Goal: Find specific page/section: Find specific page/section

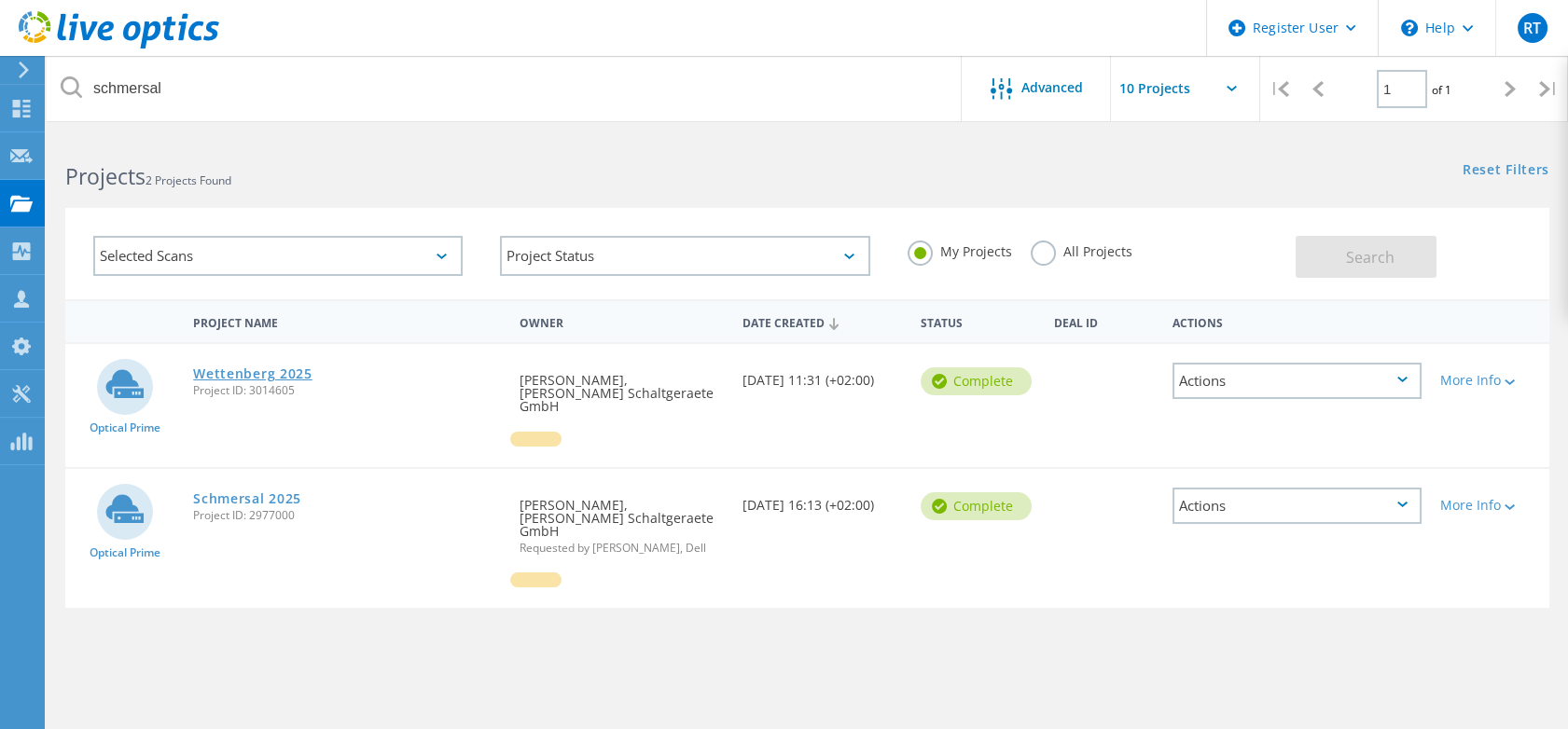
click at [255, 367] on link "Wettenberg 2025" at bounding box center [252, 374] width 119 height 13
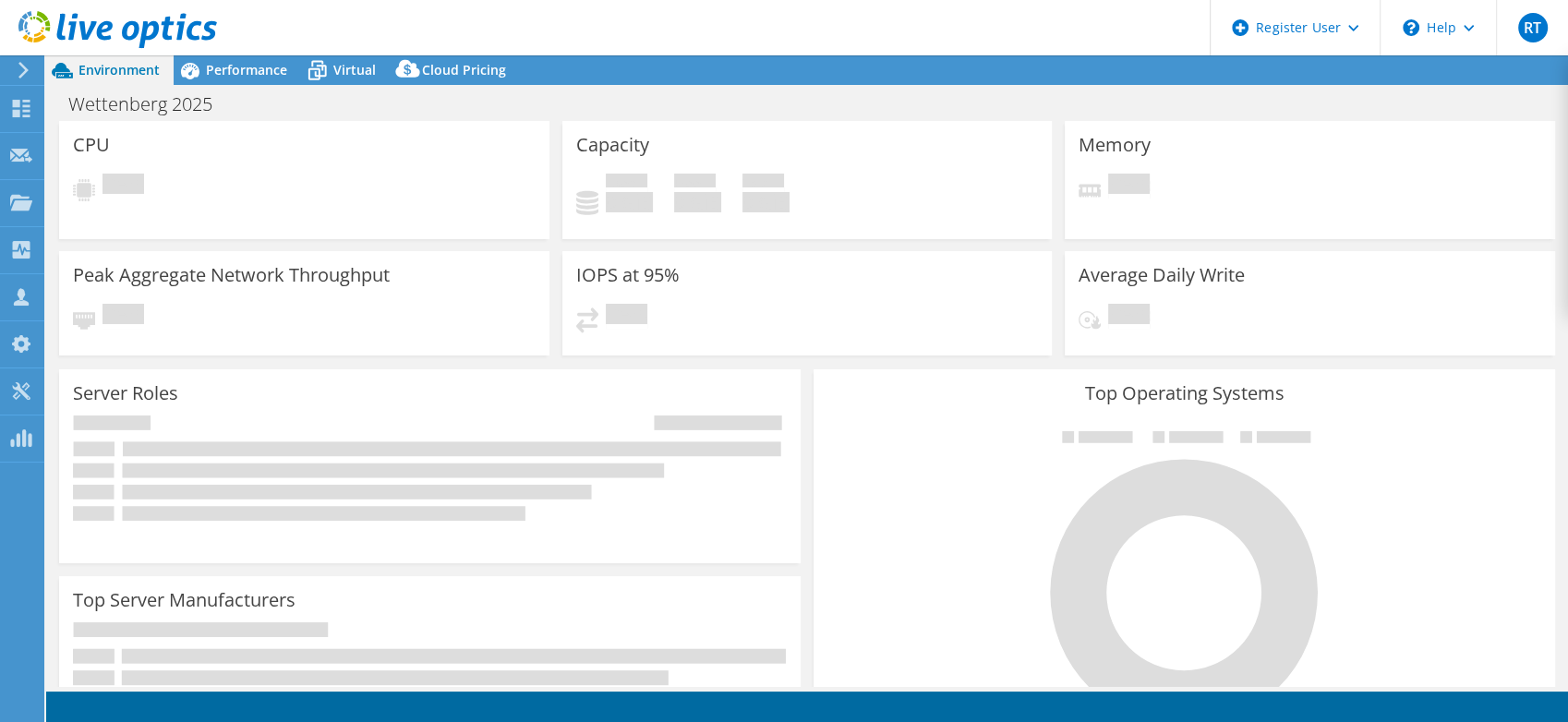
select select "USD"
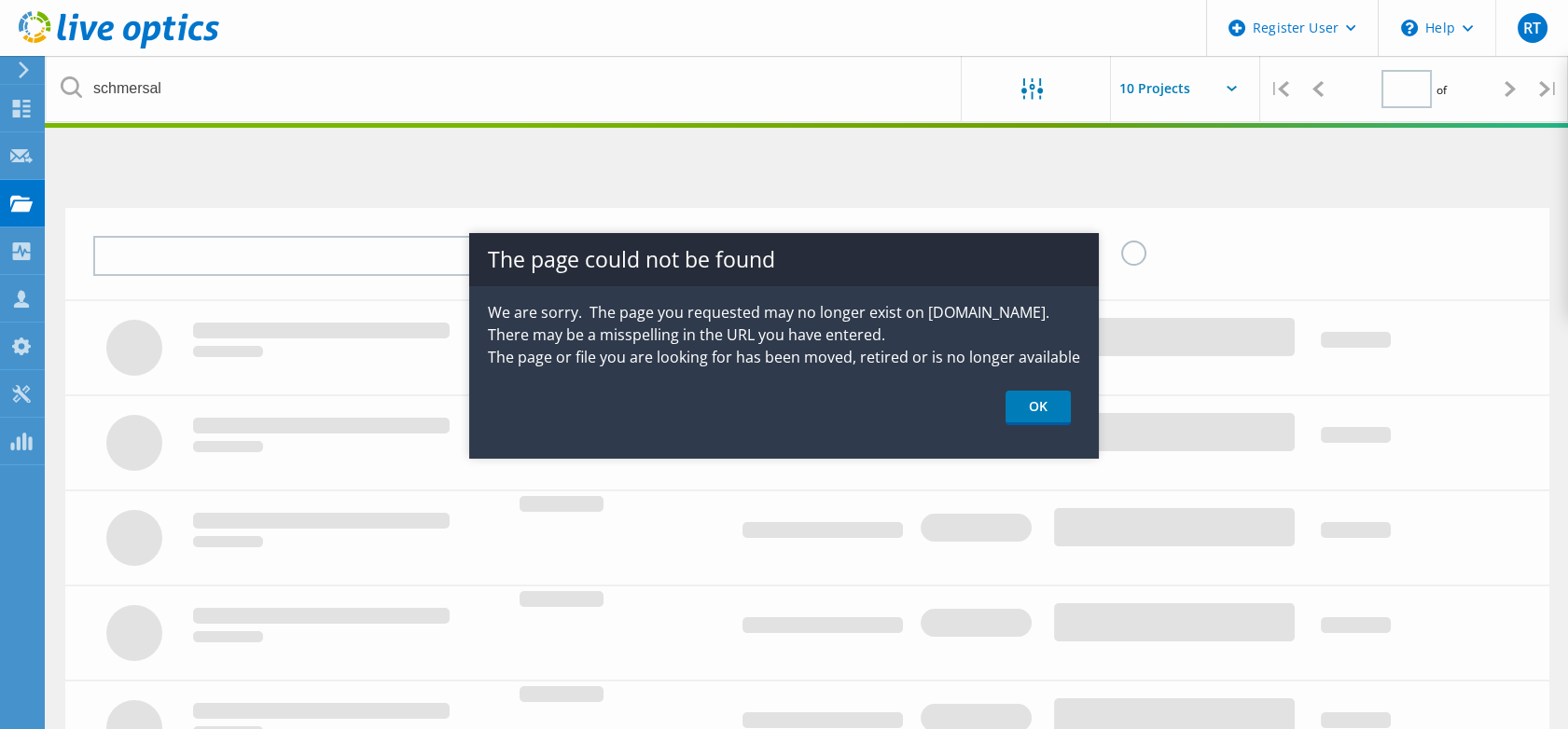
type input "1"
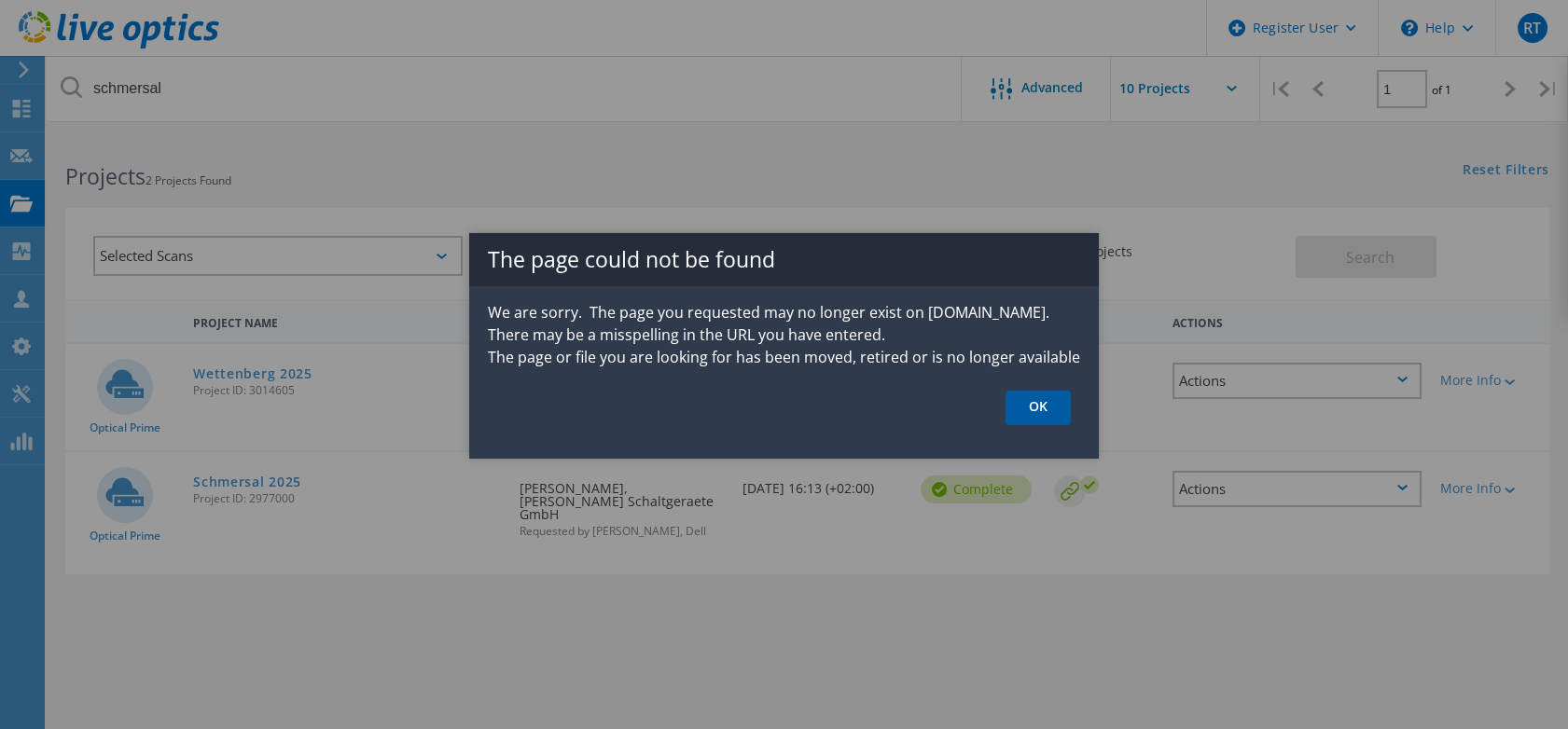
click at [1023, 404] on link "OK" at bounding box center [1038, 408] width 65 height 35
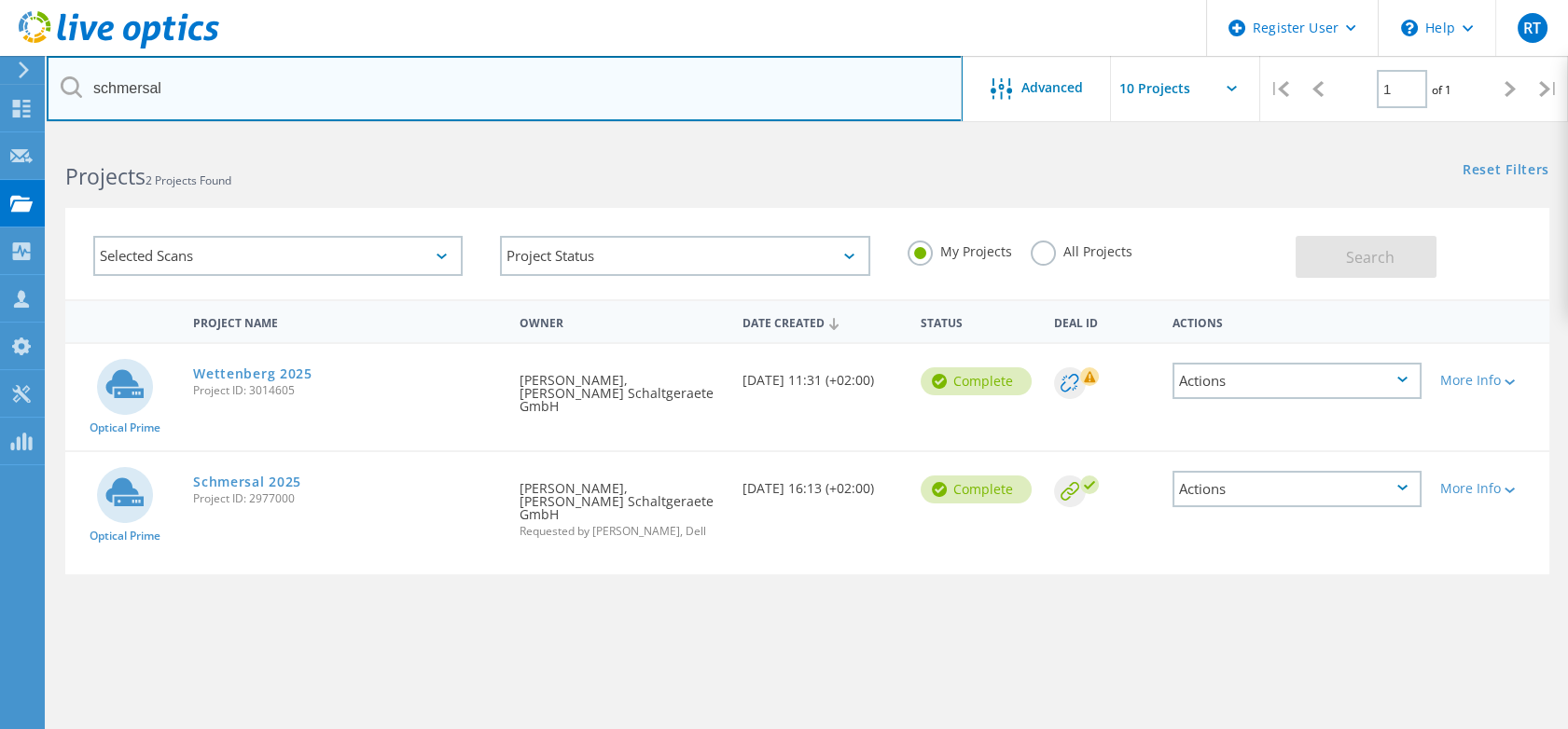
click at [383, 91] on input "schmersal" at bounding box center [504, 88] width 916 height 65
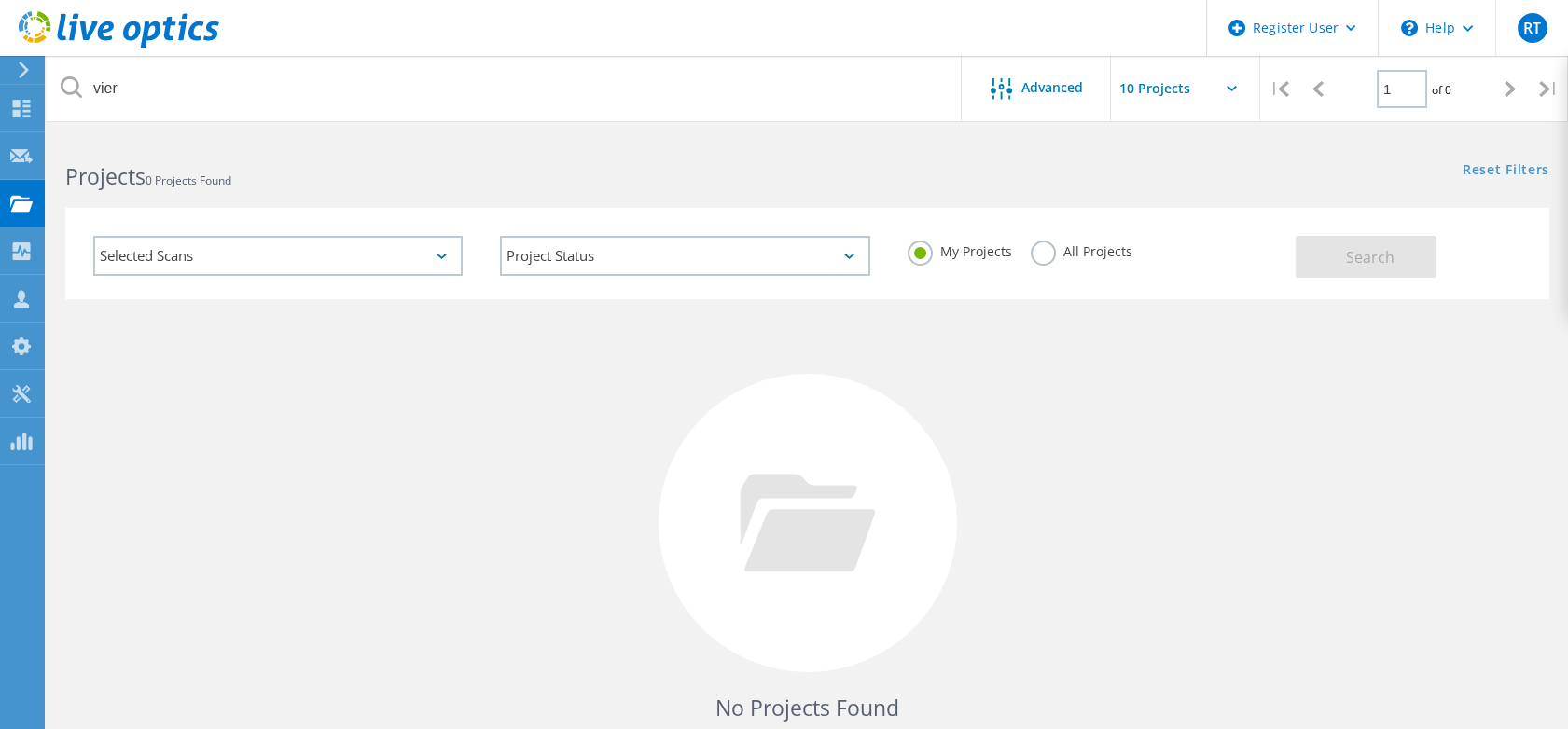
click at [1045, 257] on label "All Projects" at bounding box center [1082, 249] width 102 height 18
click at [0, 0] on input "All Projects" at bounding box center [0, 0] width 0 height 0
click at [1328, 252] on button "Search" at bounding box center [1366, 257] width 141 height 42
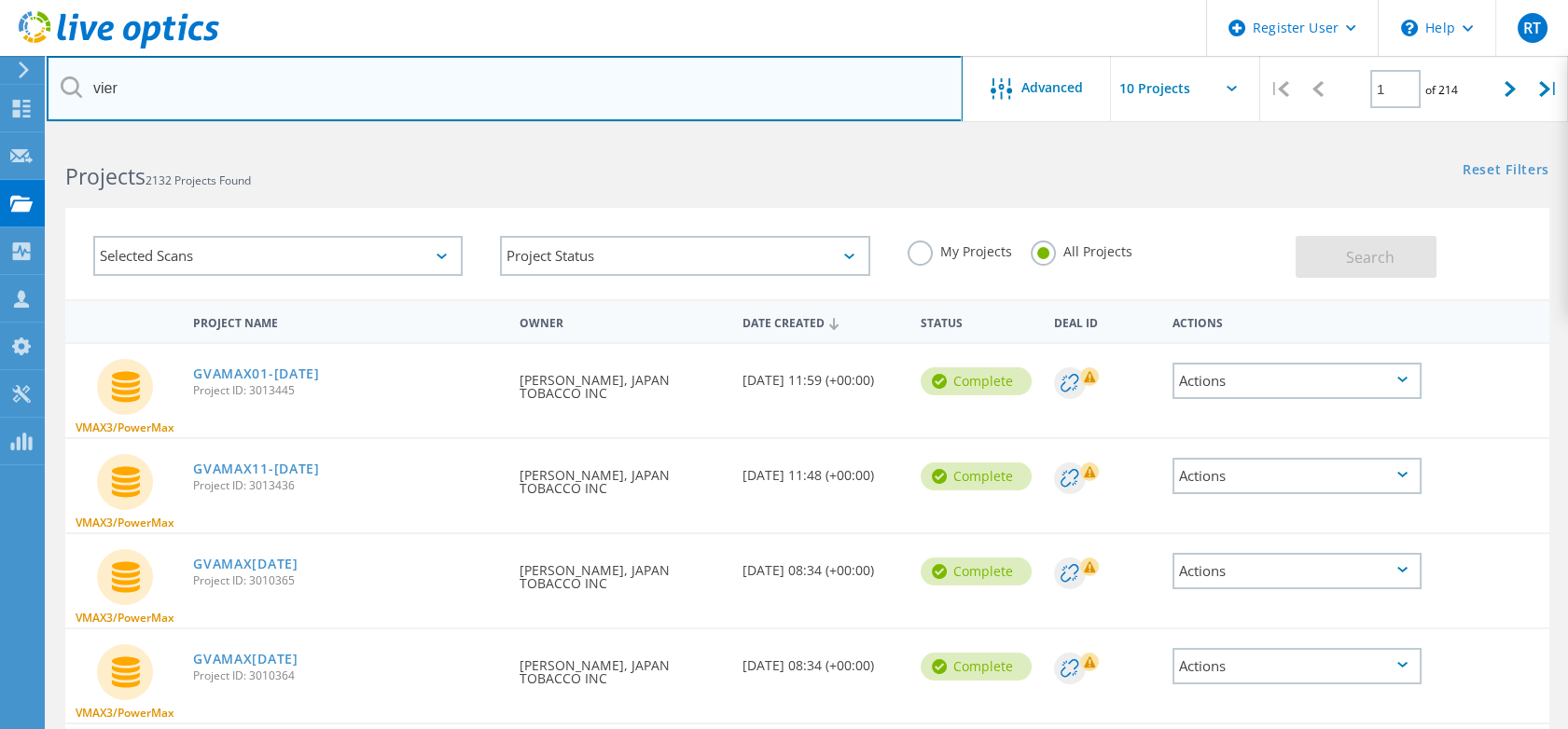
click at [514, 105] on input "vier" at bounding box center [504, 88] width 916 height 65
paste input "fernando.martinez@vier.ai"
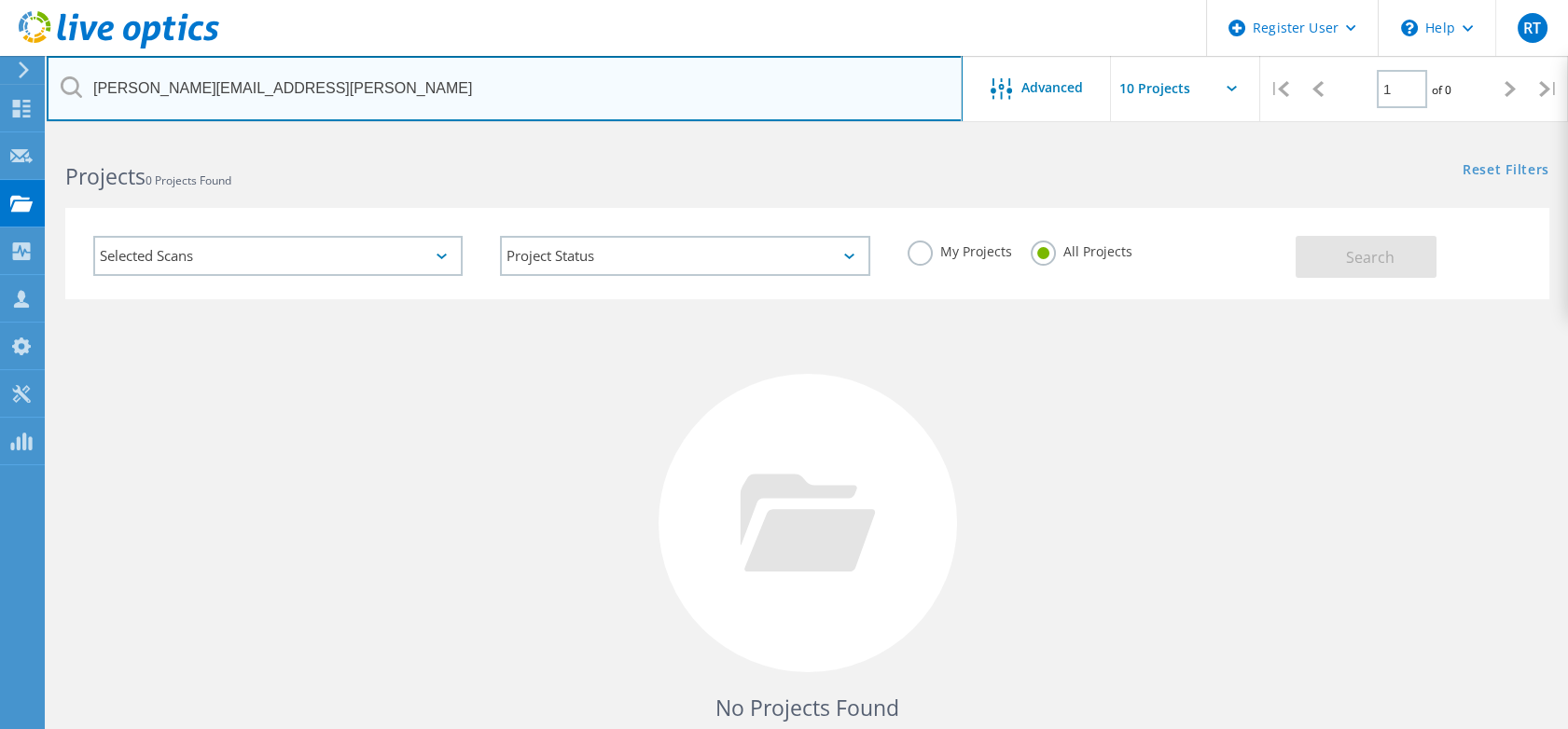
click at [227, 82] on input "fernando.martinez@vier.ai" at bounding box center [504, 88] width 916 height 65
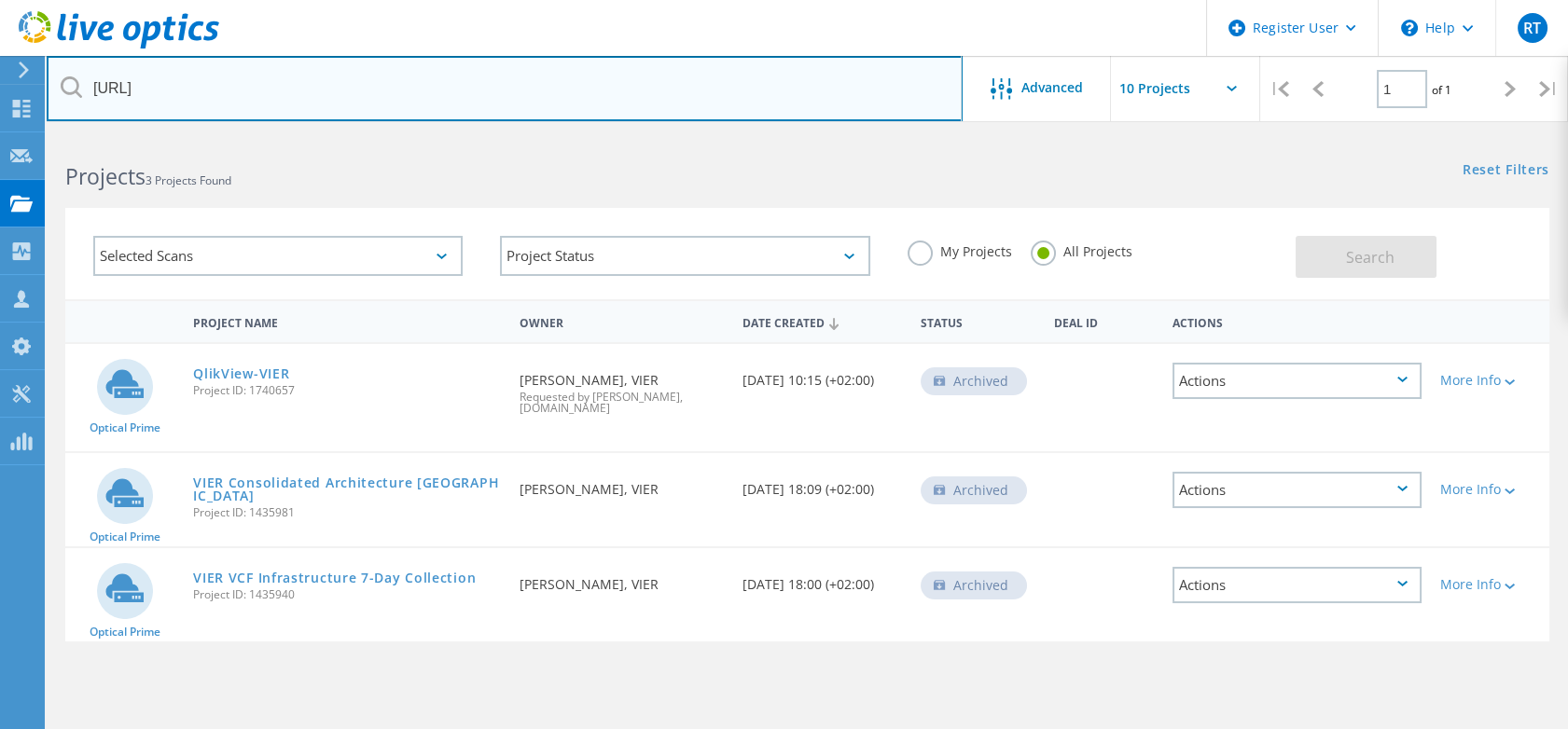
paste input "2985163"
type input "2985163"
